Goal: Task Accomplishment & Management: Manage account settings

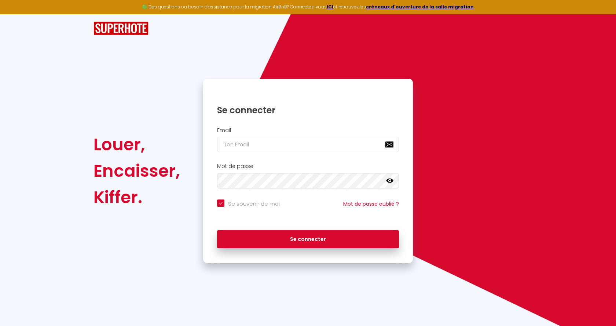
click at [266, 128] on h2 "Email" at bounding box center [308, 130] width 182 height 6
click at [237, 141] on input "email" at bounding box center [308, 144] width 182 height 15
type input "d"
checkbox input "true"
type input "do"
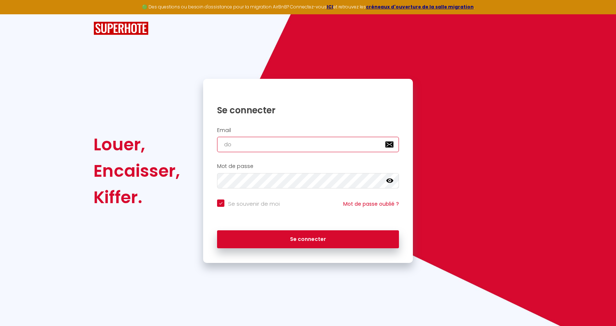
checkbox input "true"
type input "dou"
checkbox input "true"
type input "douc"
checkbox input "true"
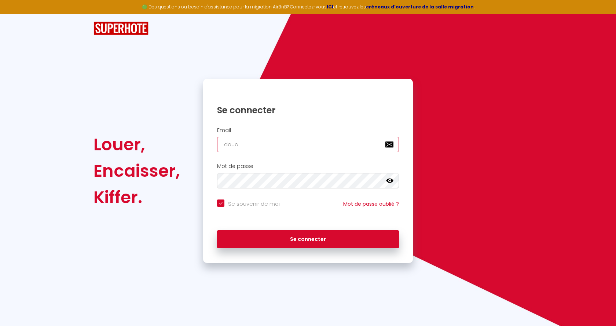
type input "douce"
checkbox input "true"
type input "douceh"
checkbox input "true"
type input "douceha"
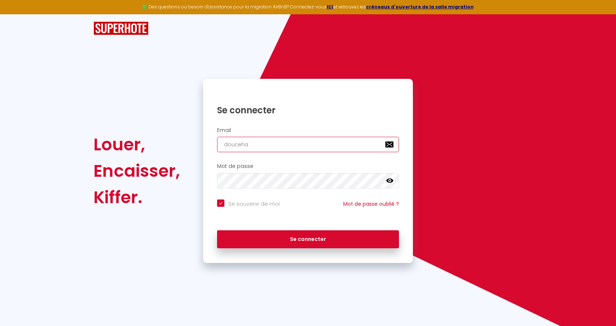
checkbox input "true"
type input "doucehar"
checkbox input "true"
type input "douceharm"
checkbox input "true"
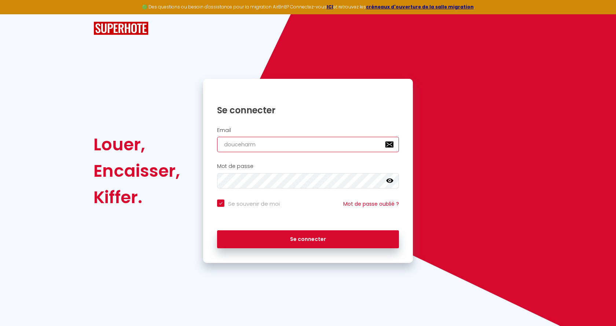
type input "douceharmo"
checkbox input "true"
type input "douceharmo,"
checkbox input "true"
type input "douceharmo"
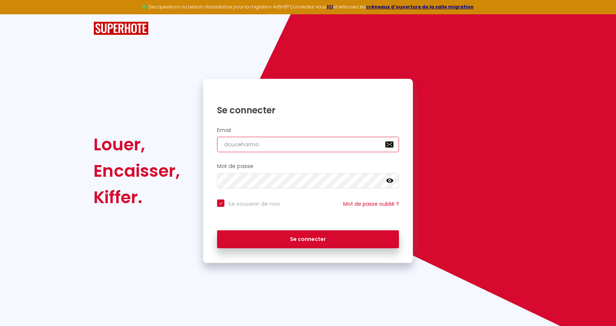
checkbox input "true"
type input "douceharmon"
checkbox input "true"
type input "douceharmoni"
checkbox input "true"
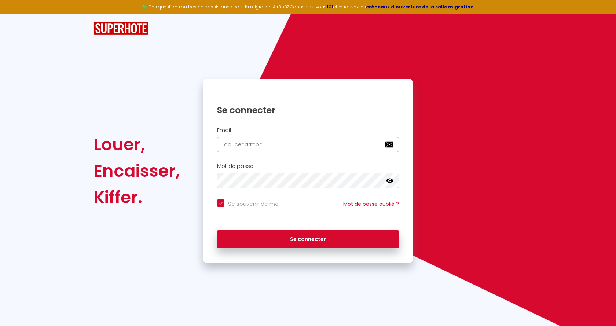
type input "douceharmonie"
checkbox input "true"
type input "douceharmonie4"
checkbox input "true"
type input "douceharmonie45"
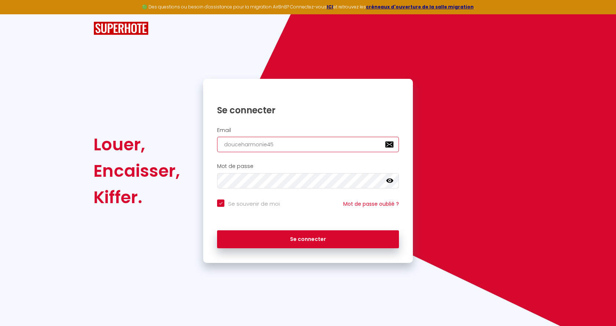
checkbox input "true"
type input "douceharmonie45@"
checkbox input "true"
type input "douceharmonie45@g"
checkbox input "true"
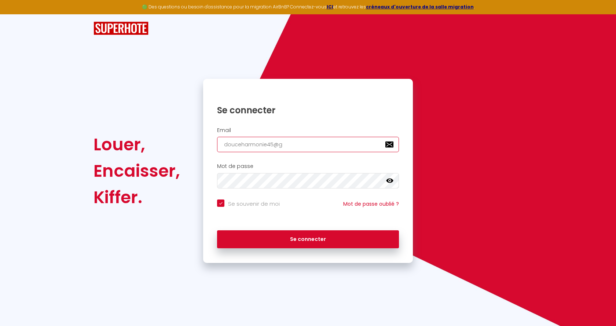
type input "douceharmonie45@gm"
checkbox input "true"
type input "douceharmonie45@gma"
checkbox input "true"
type input "douceharmonie45@gmai"
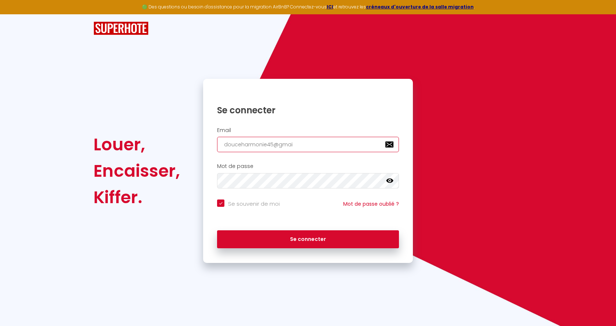
checkbox input "true"
type input "[EMAIL_ADDRESS]"
checkbox input "true"
type input "[EMAIL_ADDRESS]."
checkbox input "true"
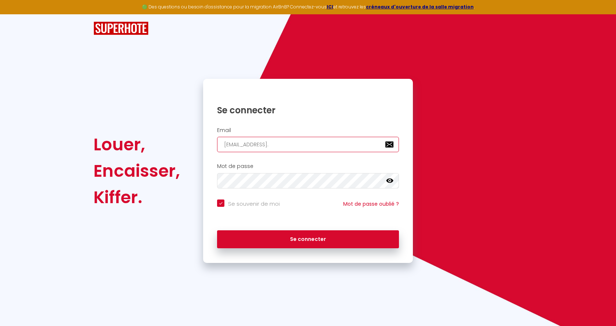
type input "douceharmonie45@gmail.c"
checkbox input "true"
type input "[EMAIL_ADDRESS][DOMAIN_NAME]"
checkbox input "true"
type input "[EMAIL_ADDRESS][DOMAIN_NAME]"
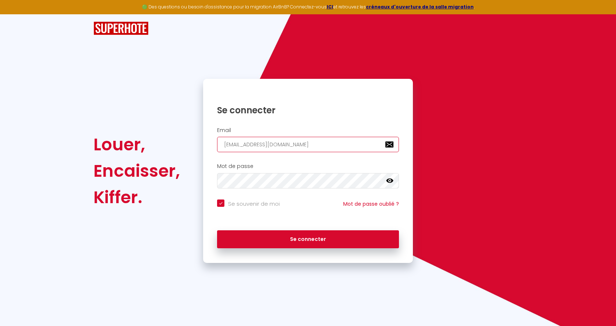
checkbox input "true"
click at [262, 143] on input "[EMAIL_ADDRESS][DOMAIN_NAME]" at bounding box center [308, 144] width 182 height 15
type input "[EMAIL_ADDRESS][DOMAIN_NAME]"
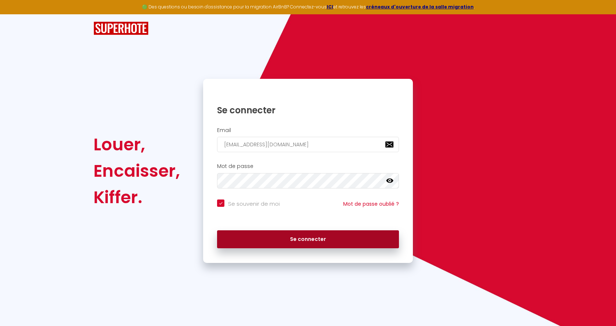
click at [310, 239] on button "Se connecter" at bounding box center [308, 239] width 182 height 18
checkbox input "true"
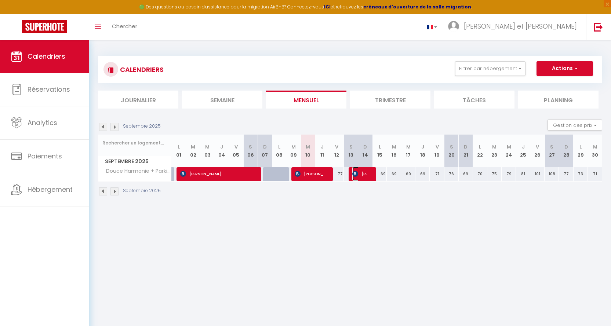
click at [366, 175] on span "[PERSON_NAME]" at bounding box center [361, 174] width 19 height 14
select select "OK"
select select "0"
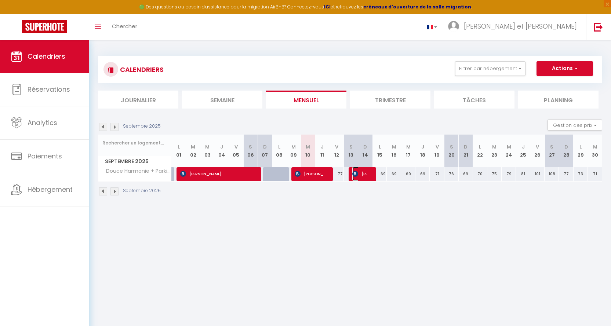
select select "1"
select select
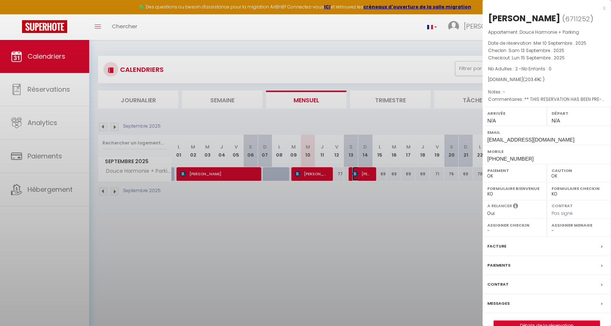
select select "29415"
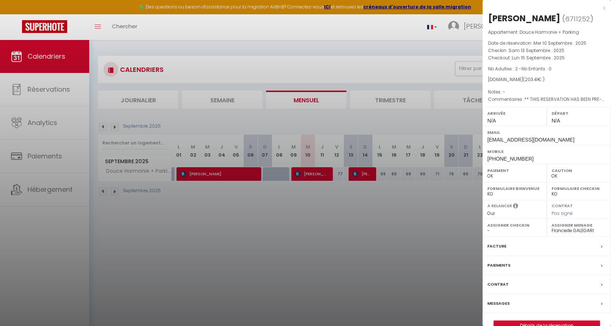
click at [501, 245] on label "Facture" at bounding box center [496, 246] width 19 height 8
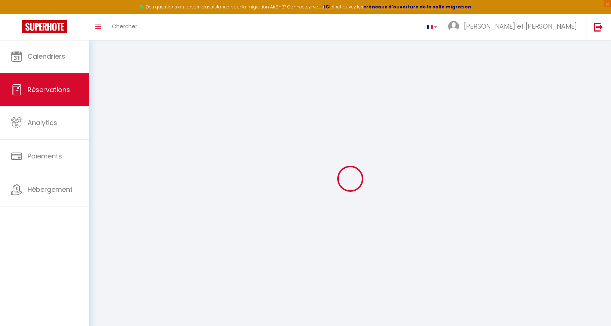
select select "cleaning"
select select "taxes"
select select
checkbox input "false"
